Goal: Information Seeking & Learning: Learn about a topic

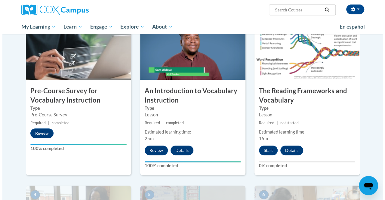
scroll to position [138, 0]
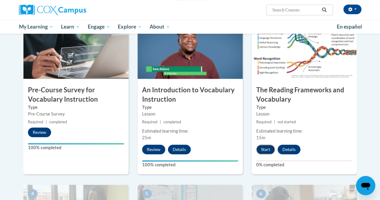
click at [268, 150] on button "Start" at bounding box center [265, 150] width 19 height 10
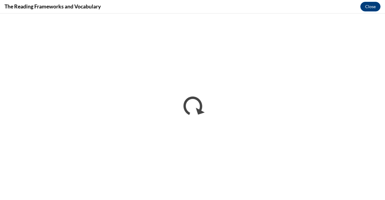
scroll to position [0, 0]
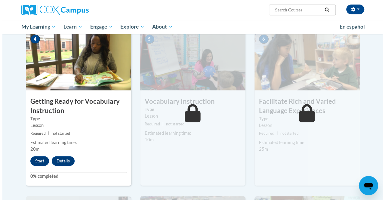
scroll to position [294, 0]
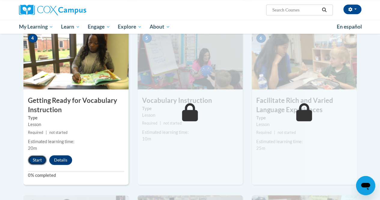
click at [40, 163] on button "Start" at bounding box center [37, 160] width 19 height 10
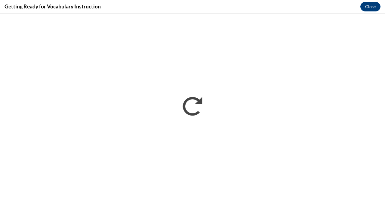
scroll to position [0, 0]
